Goal: Find specific page/section: Find specific page/section

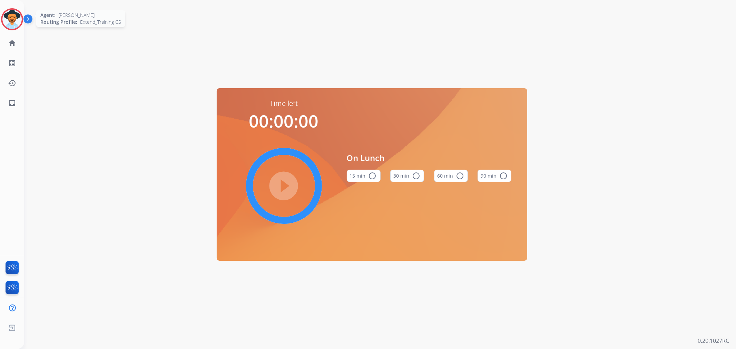
click at [17, 20] on img at bounding box center [11, 19] width 19 height 19
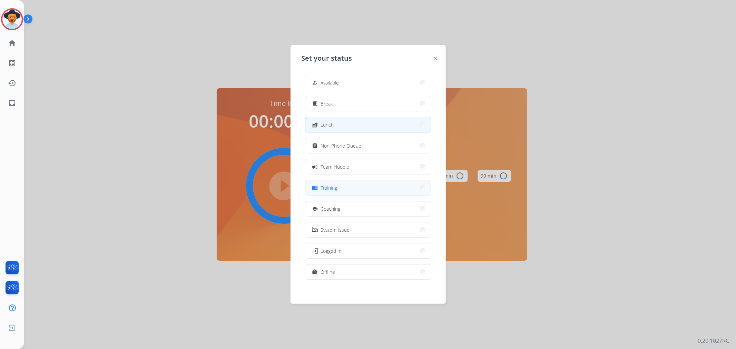
click at [350, 192] on button "menu_book Training" at bounding box center [368, 187] width 126 height 15
